Goal: Task Accomplishment & Management: Complete application form

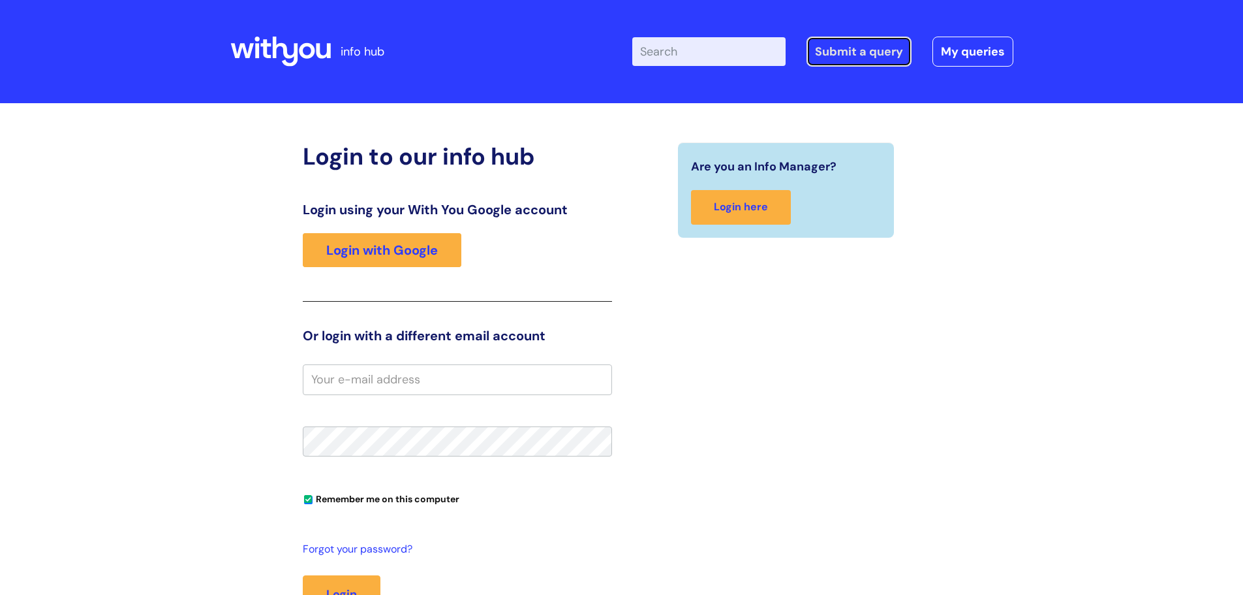
click at [906, 54] on link "Submit a query" at bounding box center [859, 52] width 105 height 30
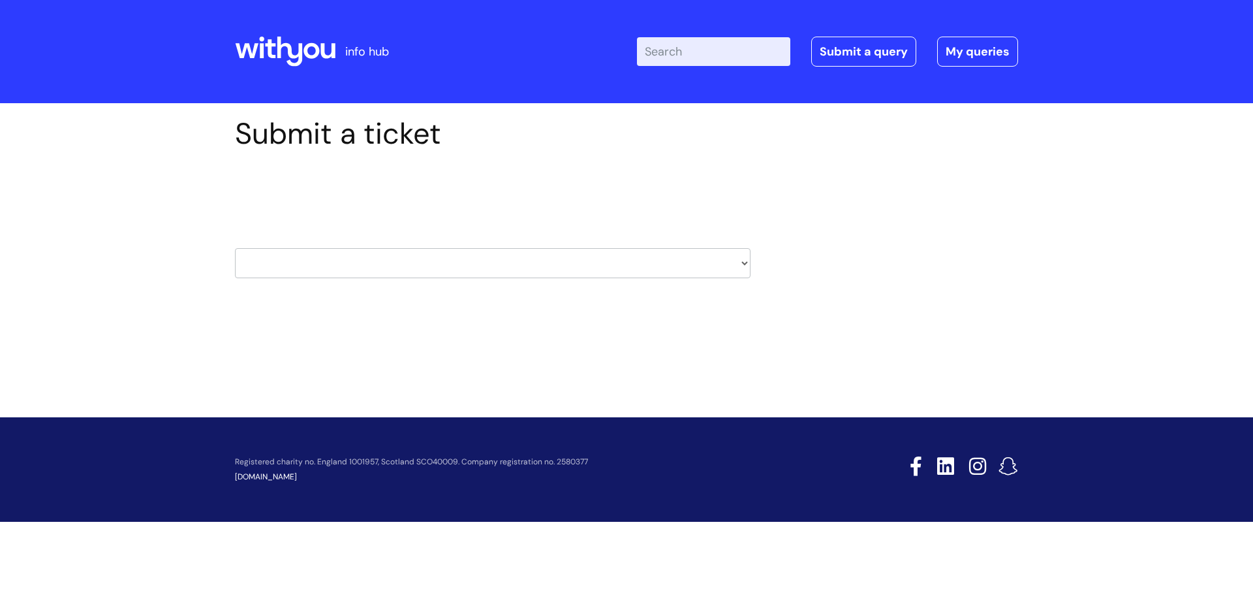
click at [416, 264] on select "HR / People IT and Support Clinical Drug Alerts Finance Accounts Data Support T…" at bounding box center [493, 263] width 516 height 30
select select "it_and_support"
click at [235, 248] on select "HR / People IT and Support Clinical Drug Alerts Finance Accounts Data Support T…" at bounding box center [493, 263] width 516 height 30
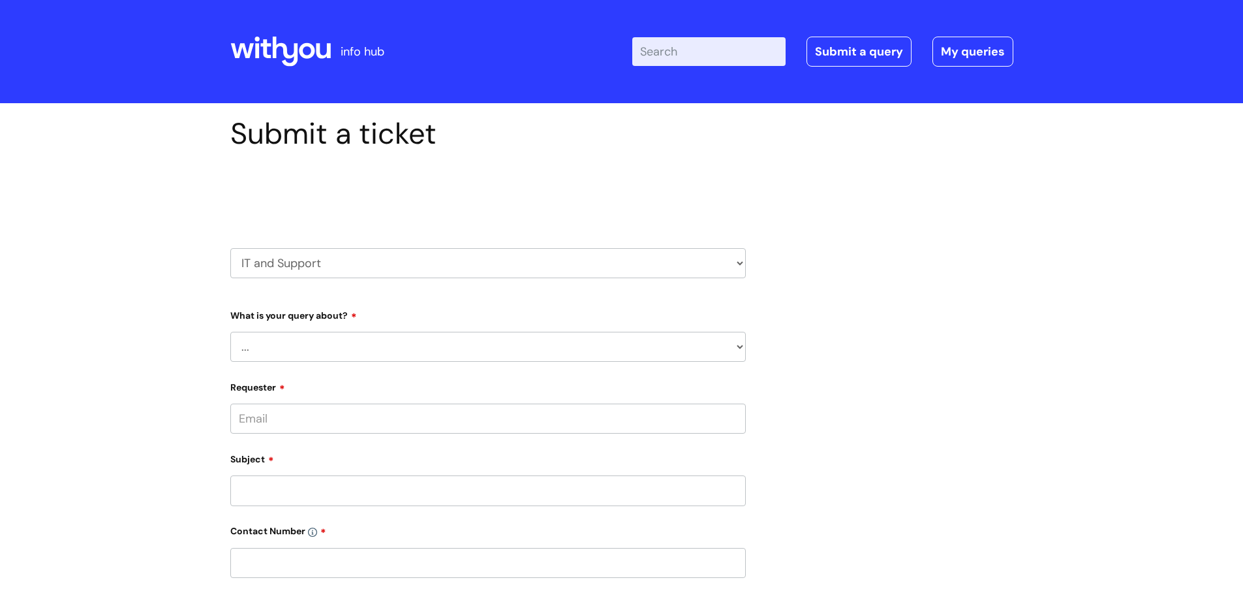
click at [315, 347] on select "... Mobile Phone Reset & MFA Accounts, Starters and Leavers IT Hardware issue I…" at bounding box center [488, 347] width 516 height 30
select select "I need help logging in"
click at [230, 332] on select "... Mobile Phone Reset & MFA Accounts, Starters and Leavers IT Hardware issue I…" at bounding box center [488, 347] width 516 height 30
click at [301, 422] on select "... I need help logging into my laptop/chromebook I need access or help logging…" at bounding box center [493, 414] width 505 height 30
select select "I need access or help logging into a system, including Single Sign On"
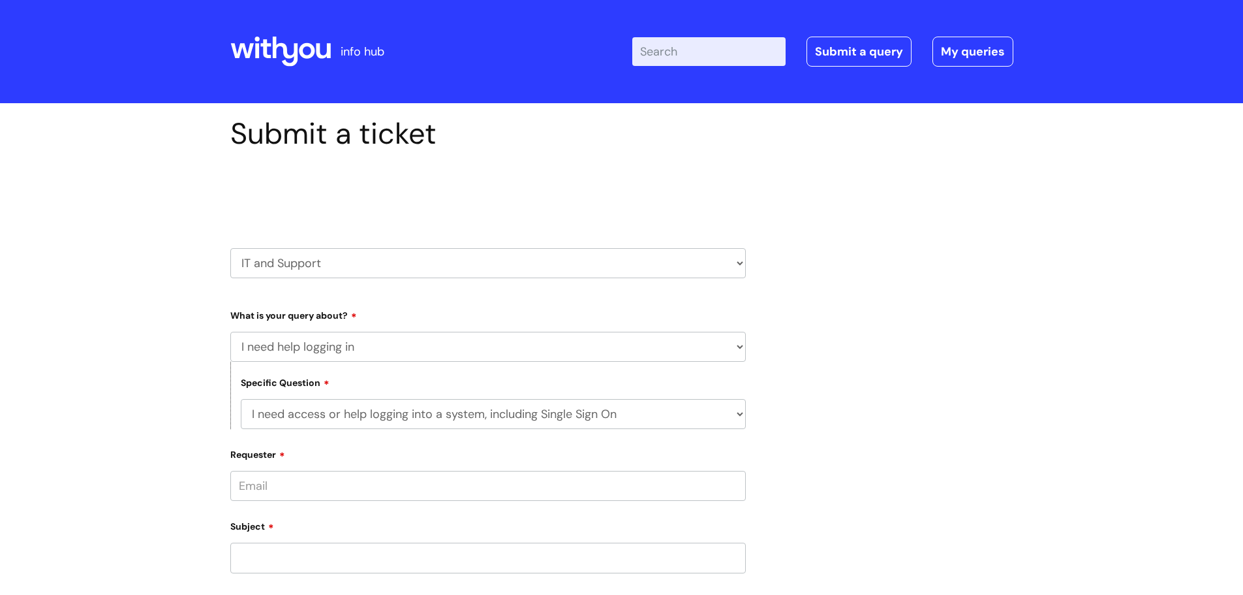
click at [241, 399] on select "... I need help logging into my laptop/chromebook I need access or help logging…" at bounding box center [493, 414] width 505 height 30
click at [151, 438] on div "Submit a ticket Select issue type HR / People IT and Support Clinical Drug Aler…" at bounding box center [621, 579] width 1243 height 952
click at [312, 485] on select "... Nebula Halo IT Portal PCMIS [PERSON_NAME] iTrent CJSM NHS email Summary Car…" at bounding box center [493, 481] width 505 height 30
select select "Anything else"
click at [241, 466] on select "... Nebula Halo IT Portal PCMIS [PERSON_NAME] iTrent CJSM NHS email Summary Car…" at bounding box center [493, 481] width 505 height 30
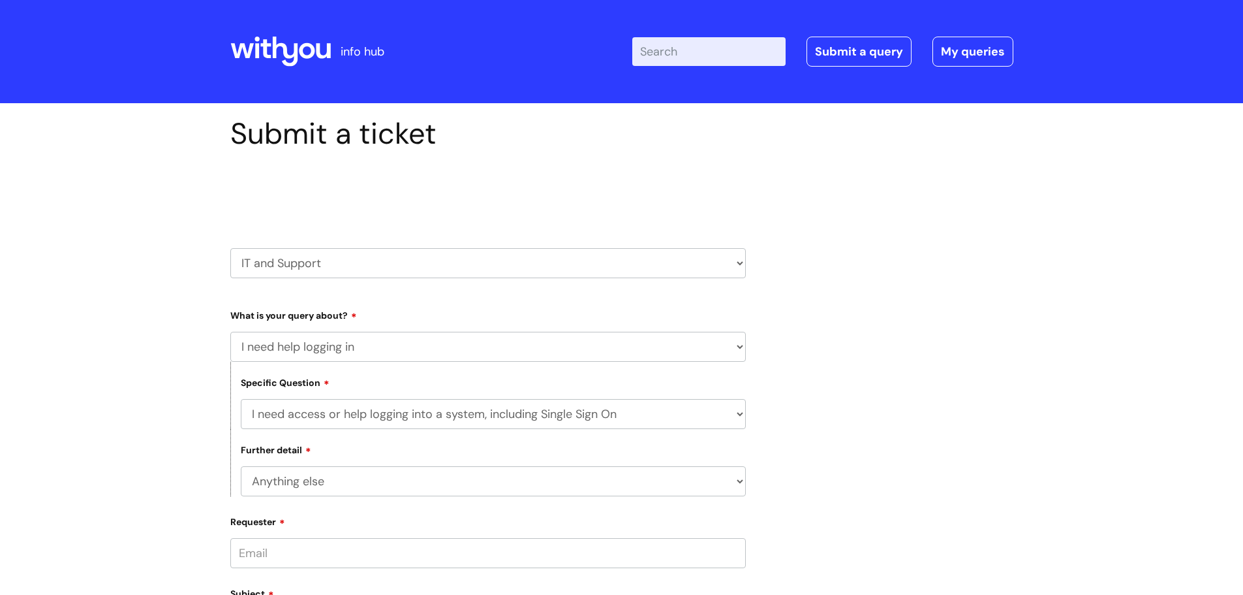
click at [173, 436] on div "Submit a ticket Select issue type HR / People IT and Support Clinical Drug Aler…" at bounding box center [621, 579] width 1243 height 952
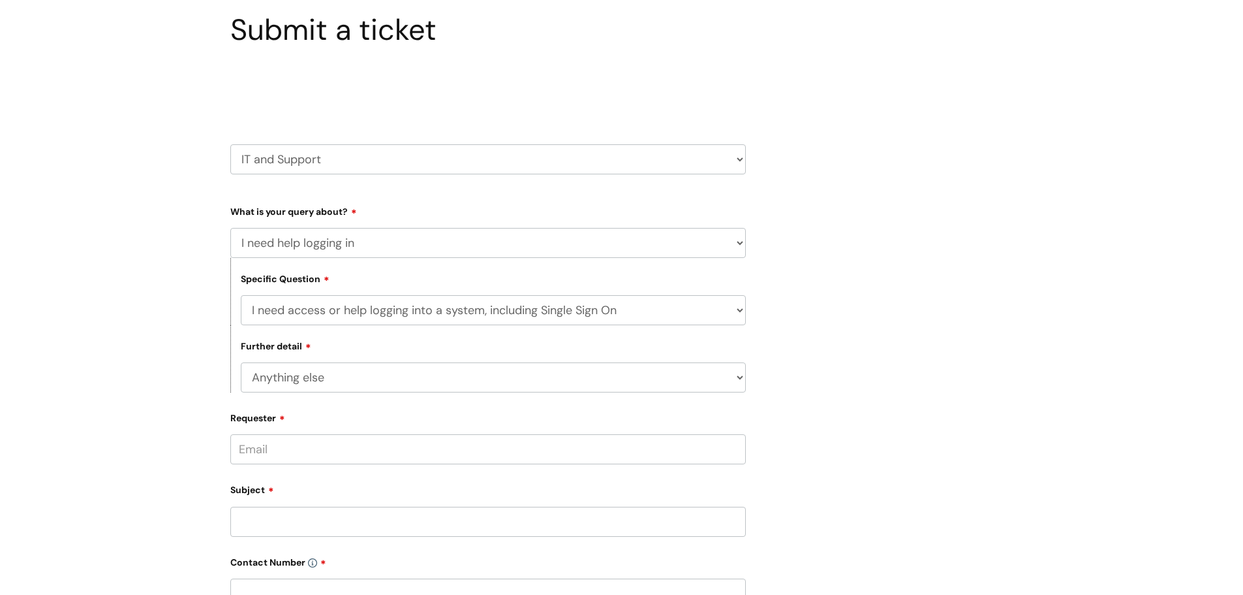
scroll to position [261, 0]
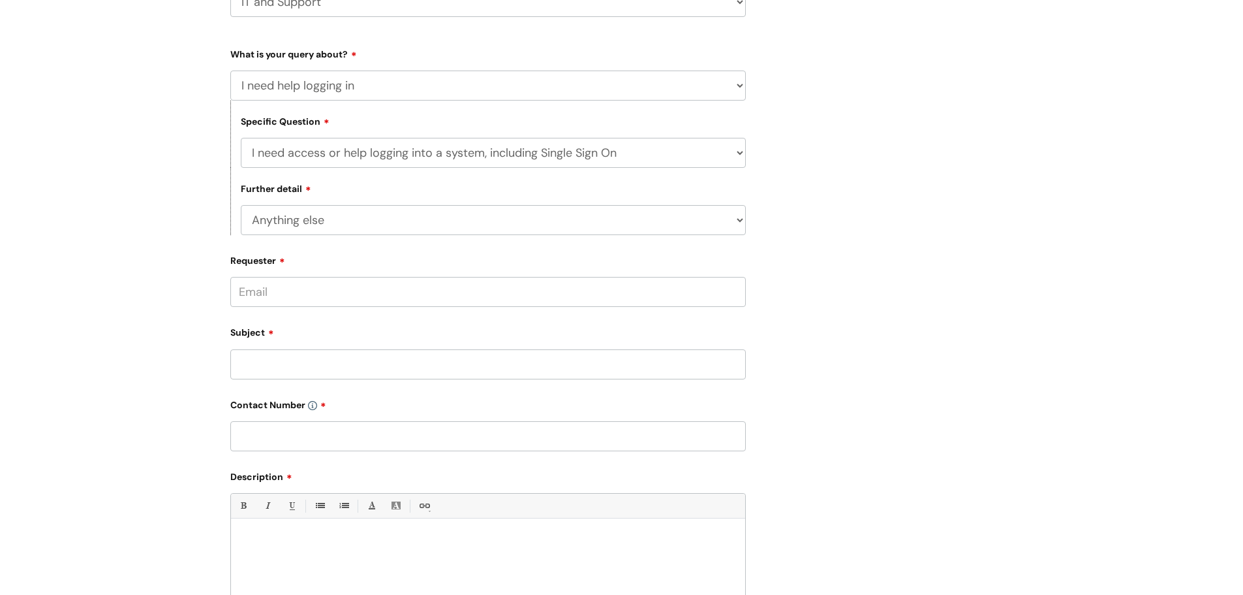
click at [313, 275] on div "Requester" at bounding box center [488, 278] width 516 height 58
click at [315, 290] on input "Requester" at bounding box center [488, 292] width 516 height 30
click at [304, 371] on div "Subject" at bounding box center [488, 350] width 516 height 58
click at [377, 294] on input "[PERSON_NAME]" at bounding box center [488, 292] width 516 height 30
drag, startPoint x: 373, startPoint y: 294, endPoint x: 196, endPoint y: 298, distance: 176.3
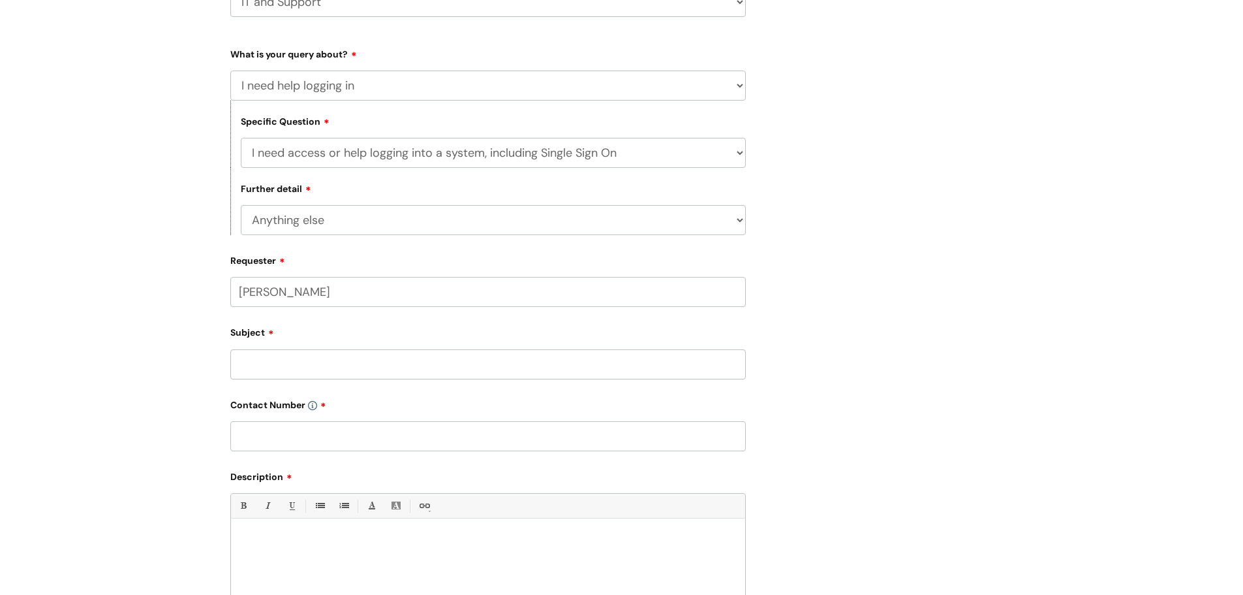
click at [196, 298] on div "Submit a ticket Select issue type HR / People IT and Support Clinical Drug Aler…" at bounding box center [621, 318] width 1243 height 952
type input "[PERSON_NAME].[PERSON_NAME]@"
drag, startPoint x: 363, startPoint y: 292, endPoint x: 173, endPoint y: 287, distance: 190.0
click at [173, 287] on div "Submit a ticket Select issue type HR / People IT and Support Clinical Drug Aler…" at bounding box center [621, 318] width 1243 height 952
paste input "[PERSON_NAME][EMAIL_ADDRESS][PERSON_NAME][DOMAIN_NAME]"
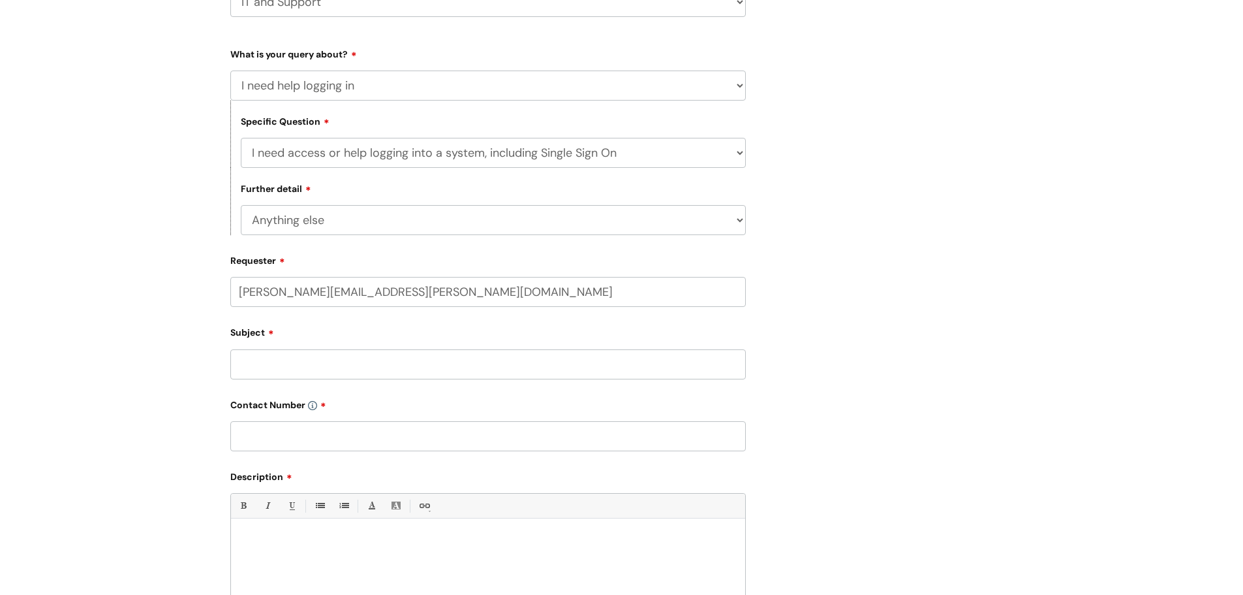
type input "[PERSON_NAME][EMAIL_ADDRESS][PERSON_NAME][DOMAIN_NAME]"
click at [275, 371] on input "Subject" at bounding box center [488, 369] width 516 height 30
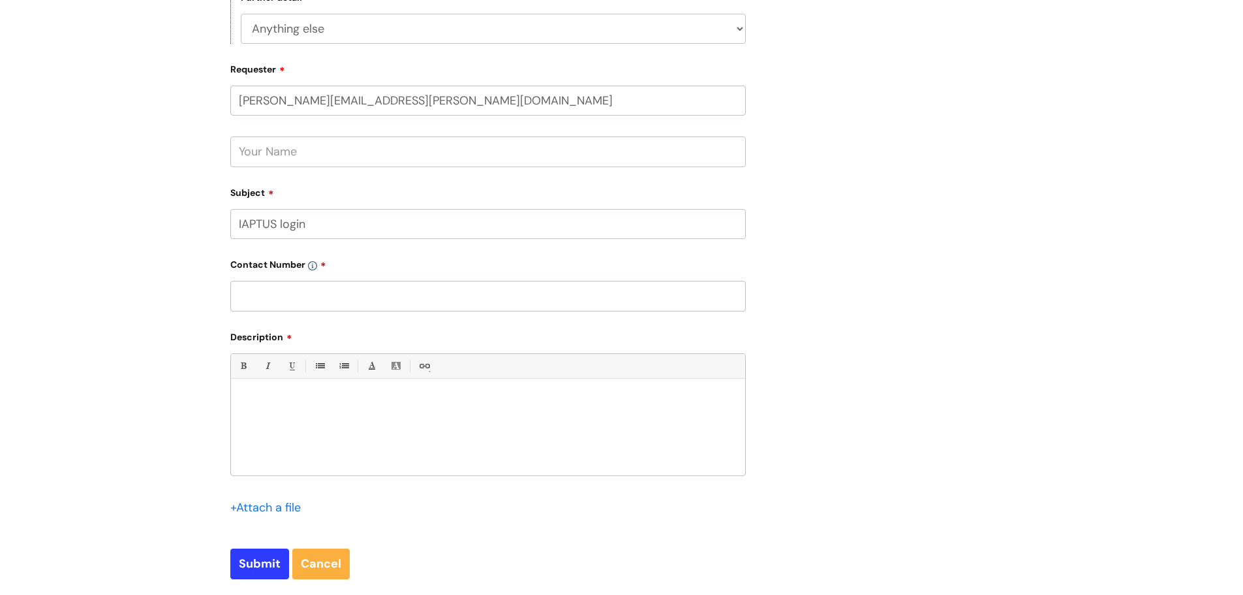
scroll to position [457, 0]
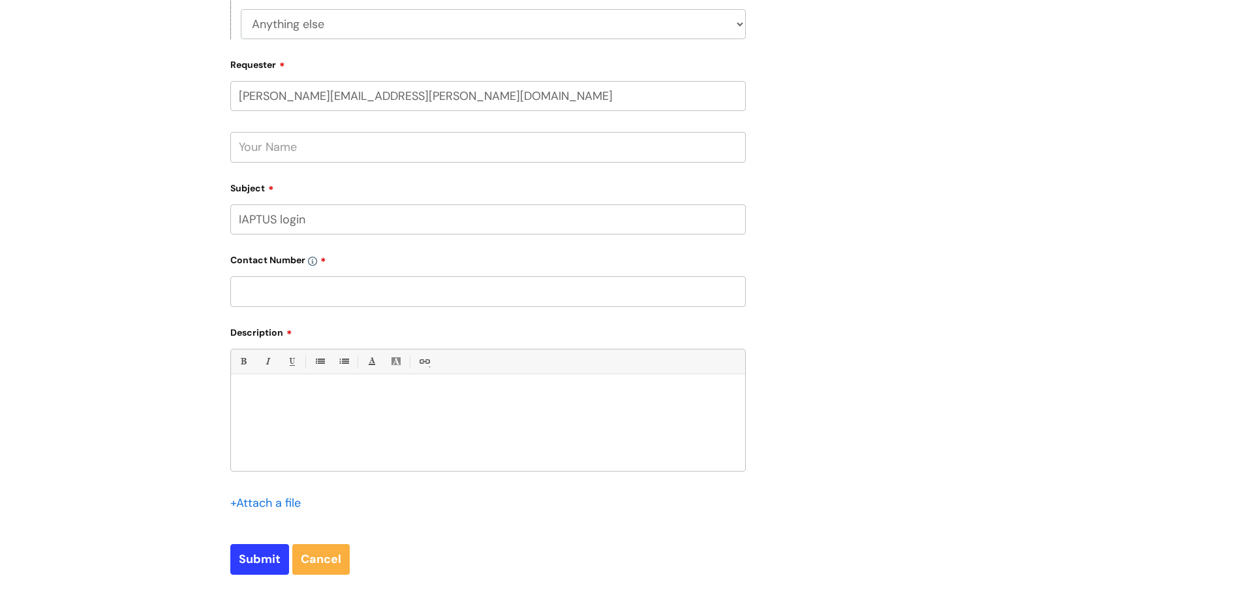
type input "IAPTUS login"
click at [287, 300] on input "text" at bounding box center [488, 291] width 516 height 30
type input "07535599043"
click at [352, 391] on p at bounding box center [488, 396] width 495 height 12
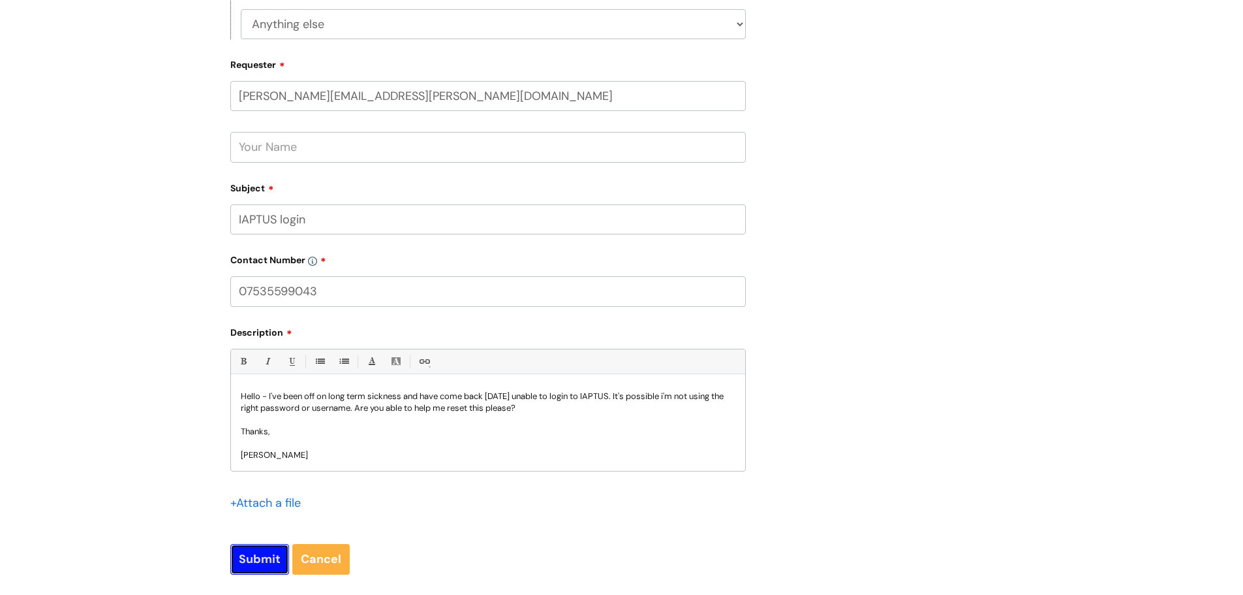
click at [252, 556] on input "Submit" at bounding box center [259, 559] width 59 height 30
type input "Please Wait..."
